Goal: Book appointment/travel/reservation

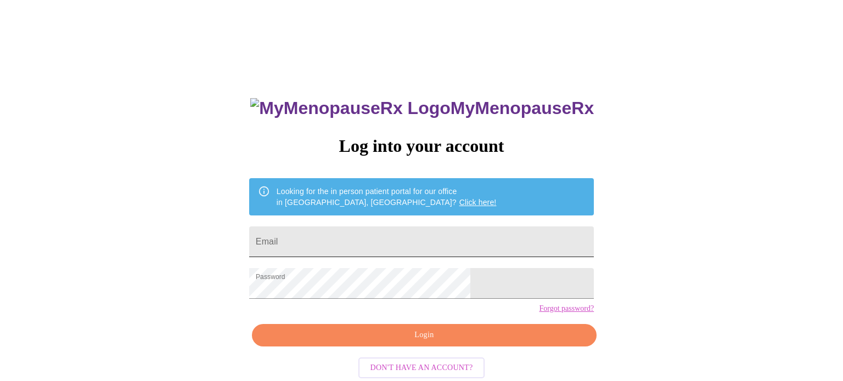
click at [462, 230] on input "Email" at bounding box center [421, 242] width 345 height 31
type input "[EMAIL_ADDRESS][DOMAIN_NAME]"
click at [414, 342] on span "Login" at bounding box center [424, 336] width 319 height 14
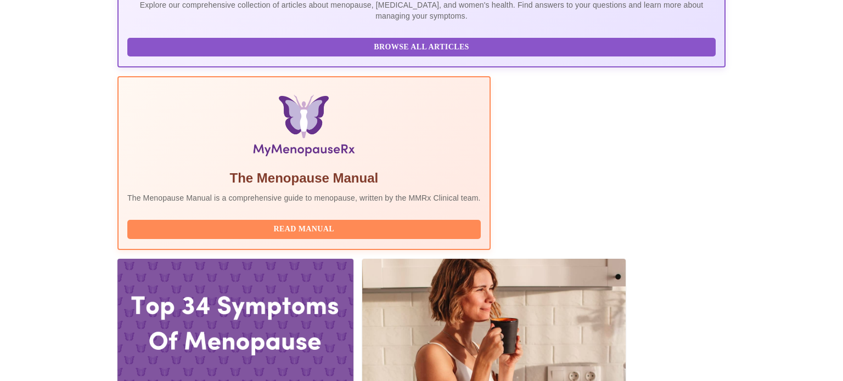
scroll to position [370, 0]
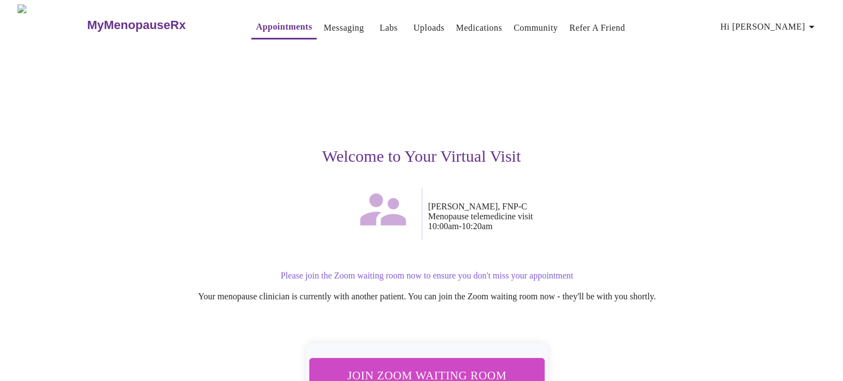
click at [473, 365] on span "Join Zoom Waiting Room" at bounding box center [426, 375] width 207 height 20
